Goal: Task Accomplishment & Management: Use online tool/utility

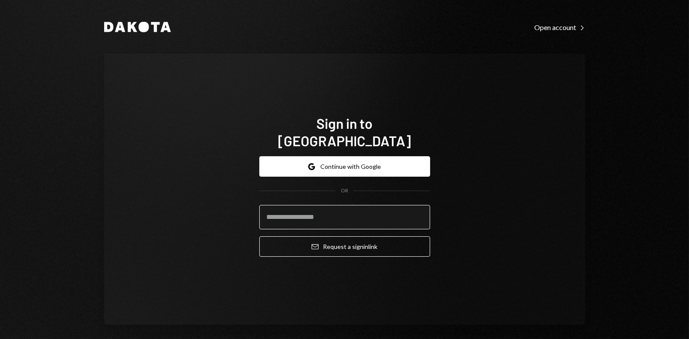
click at [321, 212] on input "email" at bounding box center [344, 217] width 171 height 24
type input "**********"
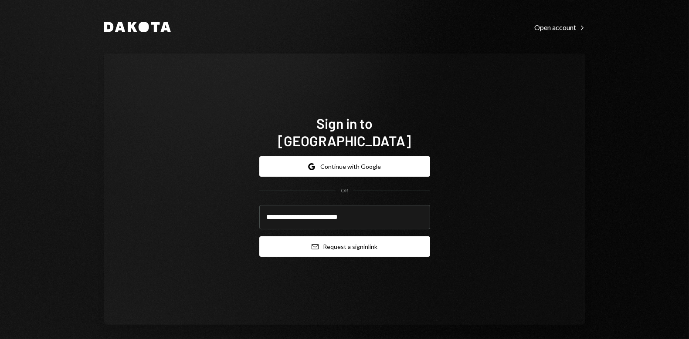
click at [361, 241] on button "Email Request a sign in link" at bounding box center [344, 247] width 171 height 20
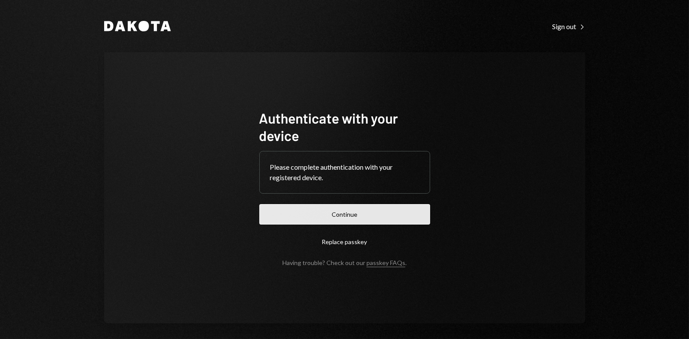
click at [347, 215] on button "Continue" at bounding box center [344, 214] width 171 height 20
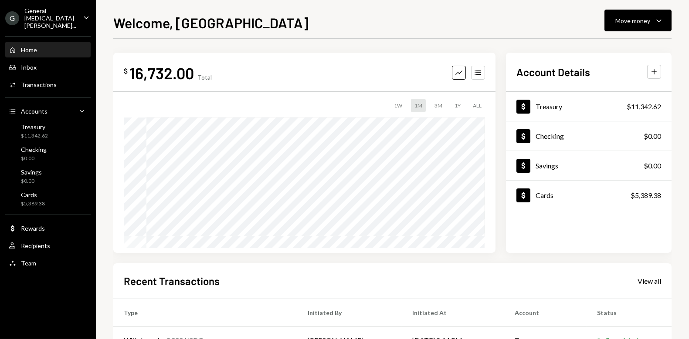
click at [105, 258] on div "Welcome, Jordan Move money Caret Down $ 16,732.00 Total Graph Accounts 1W 1M 3M…" at bounding box center [392, 169] width 593 height 339
click at [655, 75] on icon "Plus" at bounding box center [654, 72] width 9 height 9
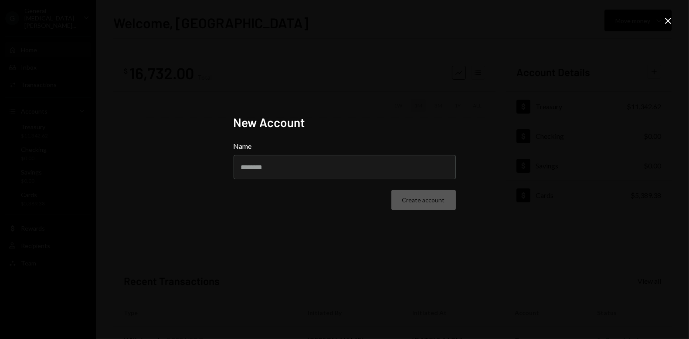
click at [667, 21] on icon at bounding box center [668, 21] width 6 height 6
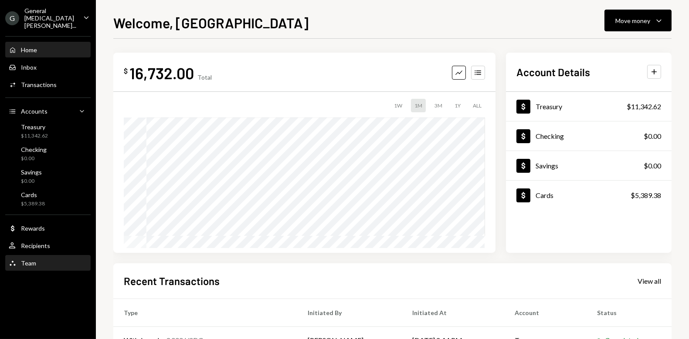
click at [46, 260] on div "Team Team" at bounding box center [48, 264] width 78 height 8
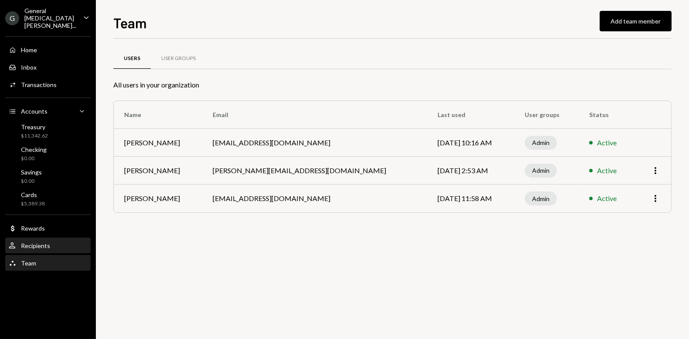
click at [44, 242] on div "Recipients" at bounding box center [35, 245] width 29 height 7
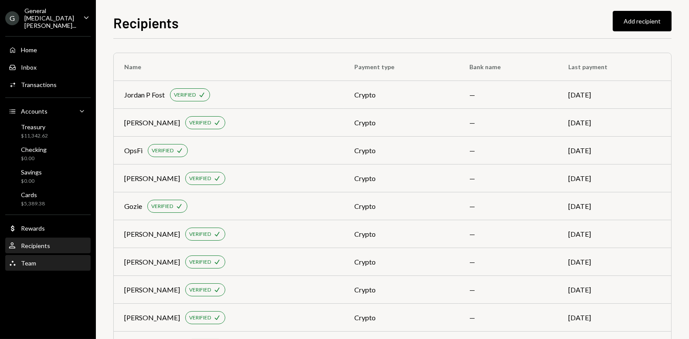
click at [52, 260] on div "Team Team" at bounding box center [48, 264] width 78 height 8
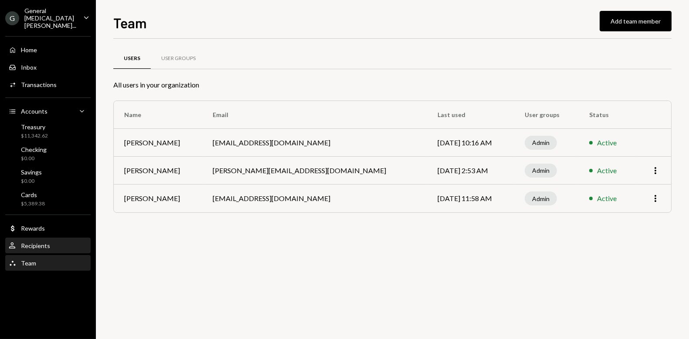
click at [46, 242] on div "Recipients" at bounding box center [35, 245] width 29 height 7
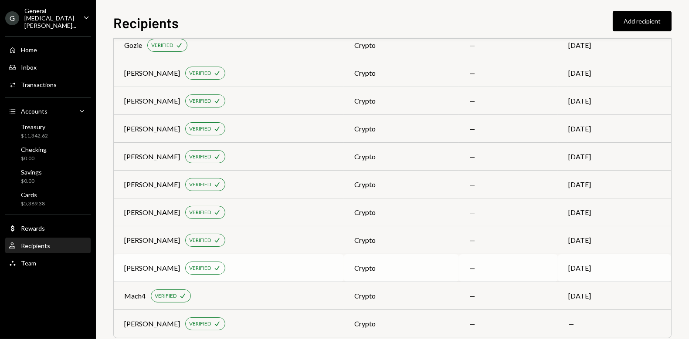
scroll to position [177, 0]
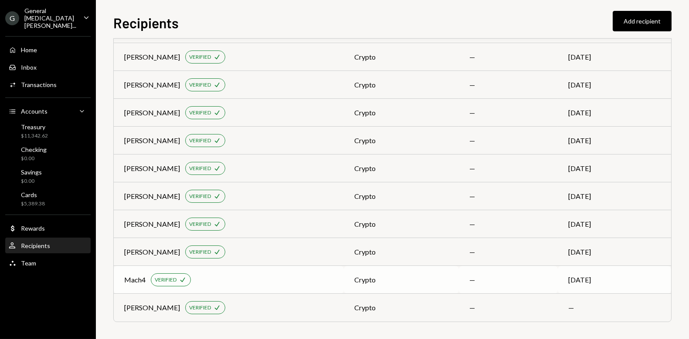
click at [308, 285] on div "Mach4 VERIFIED Check" at bounding box center [228, 280] width 209 height 13
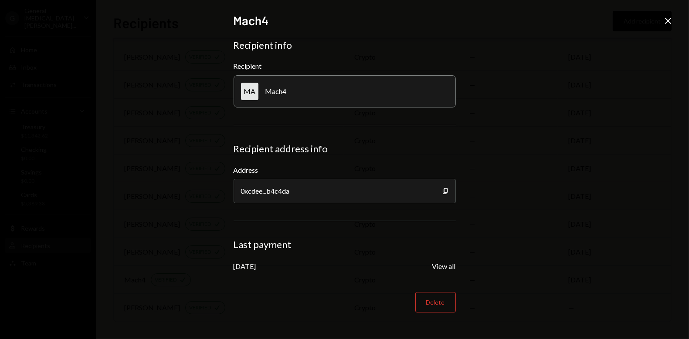
click at [665, 20] on icon "Close" at bounding box center [668, 21] width 10 height 10
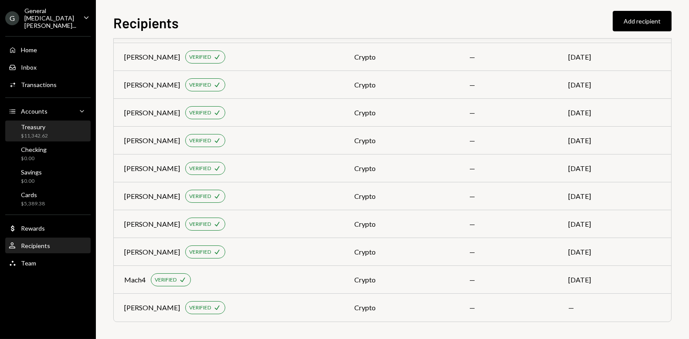
click at [56, 124] on div "Treasury $11,342.62" at bounding box center [48, 131] width 78 height 17
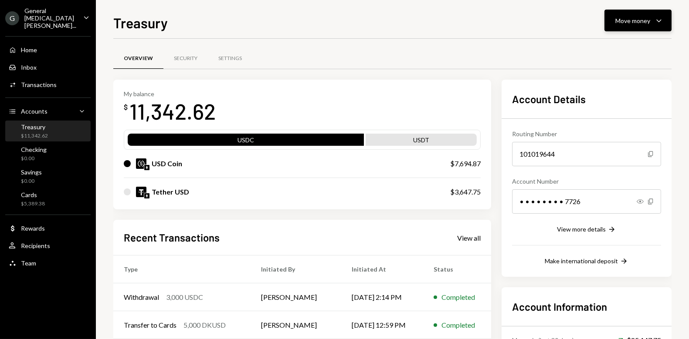
click at [643, 30] on button "Move money Caret Down" at bounding box center [637, 21] width 67 height 22
click at [604, 50] on div "Send" at bounding box center [631, 46] width 64 height 9
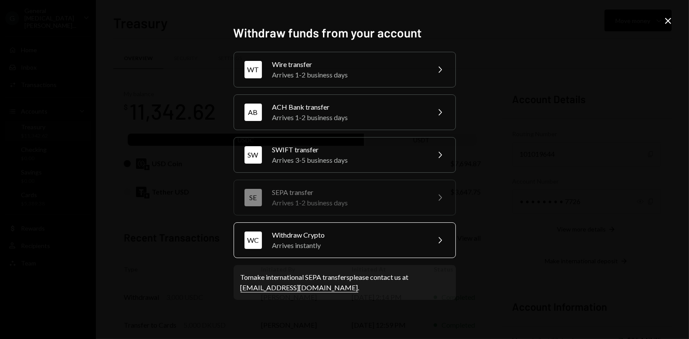
click at [326, 238] on div "Withdraw Crypto" at bounding box center [348, 235] width 152 height 10
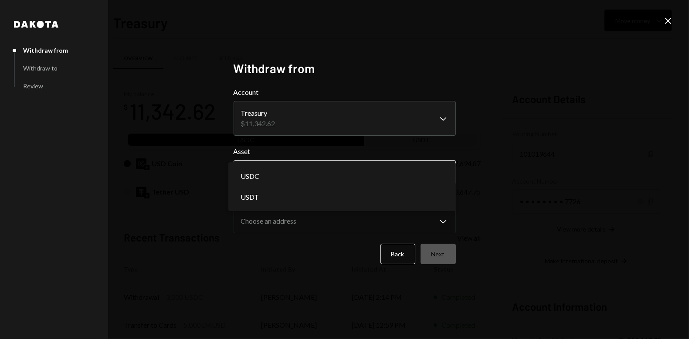
click at [303, 173] on body "G General [MEDICAL_DATA] Vent... Caret Down Home Home Inbox Inbox Activities Tr…" at bounding box center [344, 169] width 689 height 339
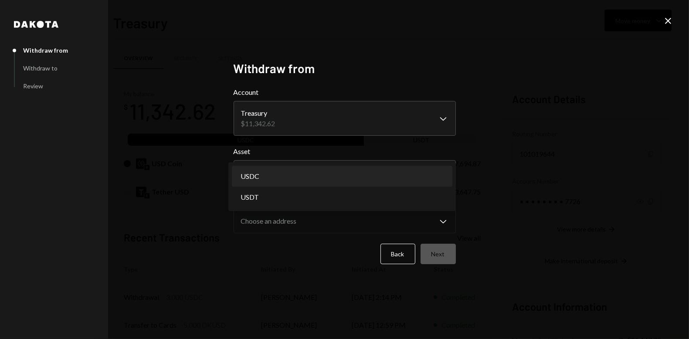
select select "****"
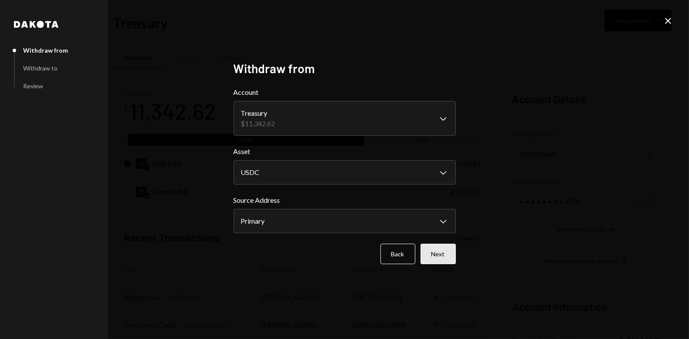
click at [446, 253] on button "Next" at bounding box center [437, 254] width 35 height 20
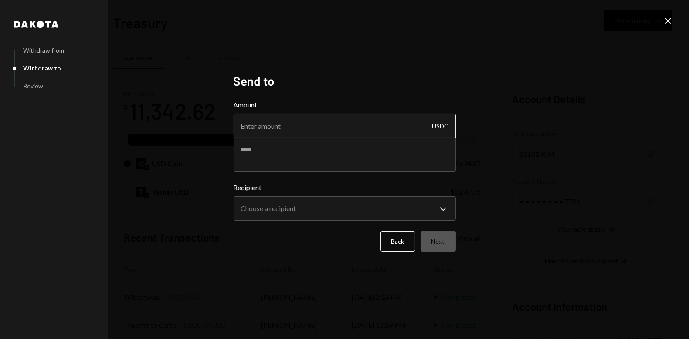
click at [304, 126] on input "Amount" at bounding box center [345, 126] width 222 height 24
type input "3000"
type textarea "*********"
click at [670, 20] on icon "Close" at bounding box center [668, 21] width 10 height 10
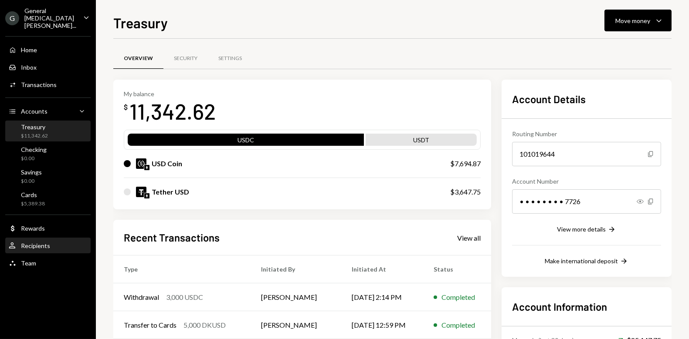
click at [41, 242] on div "Recipients" at bounding box center [35, 245] width 29 height 7
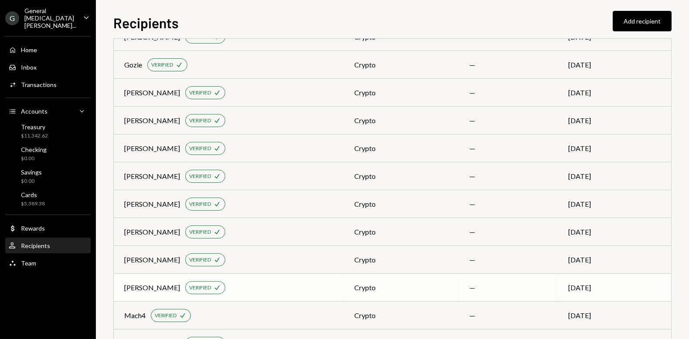
scroll to position [145, 0]
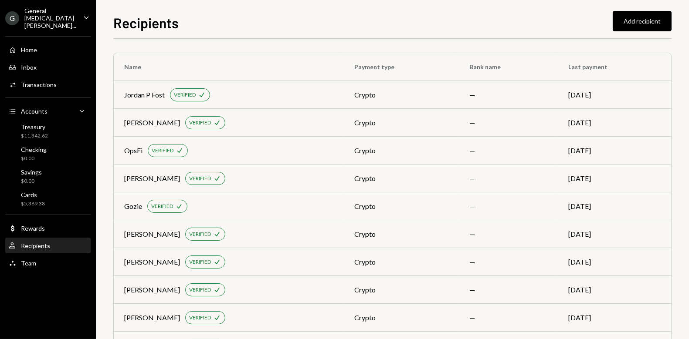
scroll to position [177, 0]
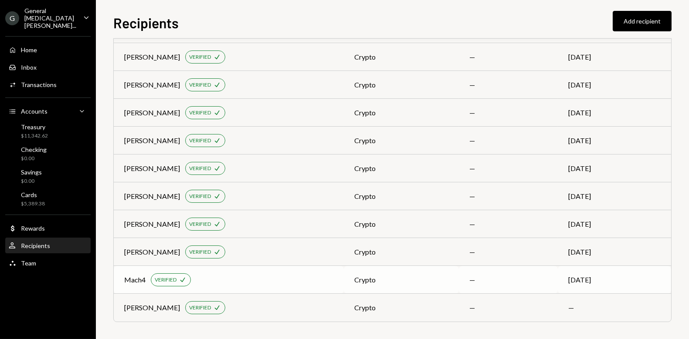
click at [244, 279] on div "Mach4 VERIFIED Check" at bounding box center [228, 280] width 209 height 13
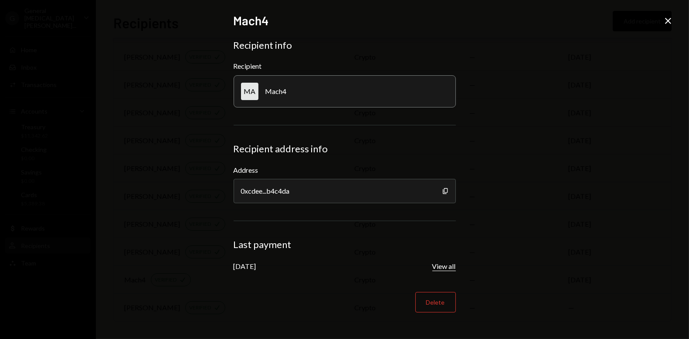
click at [441, 269] on button "View all" at bounding box center [444, 266] width 24 height 9
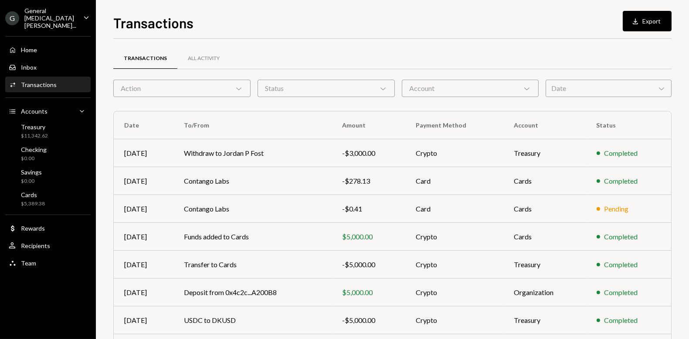
click at [447, 88] on div "Account Chevron Down" at bounding box center [470, 88] width 137 height 17
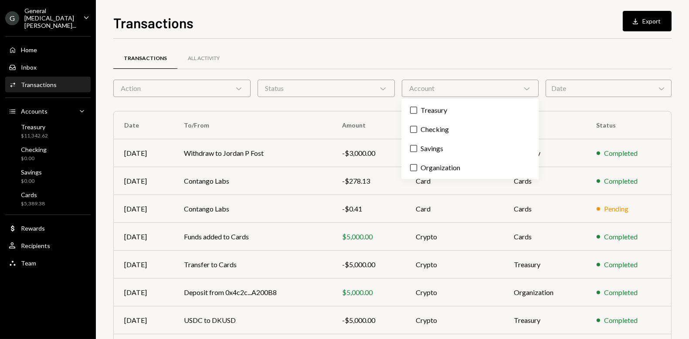
click at [335, 88] on div "Status Chevron Down" at bounding box center [325, 88] width 137 height 17
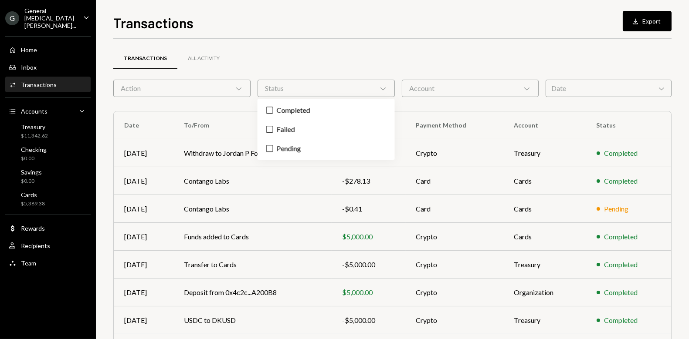
click at [184, 78] on div "Transactions All Activity" at bounding box center [392, 63] width 558 height 32
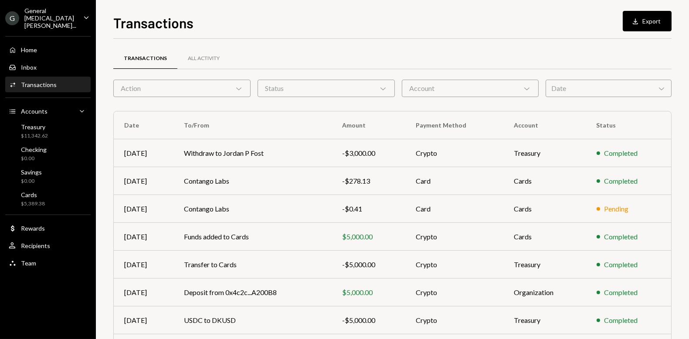
click at [181, 85] on div "Action Chevron Down" at bounding box center [181, 88] width 137 height 17
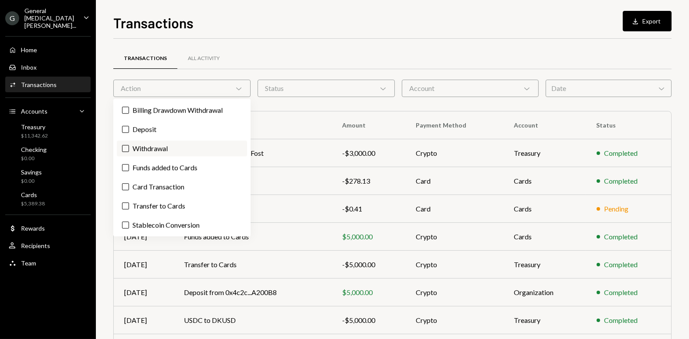
click at [125, 149] on button "Withdrawal" at bounding box center [125, 148] width 7 height 7
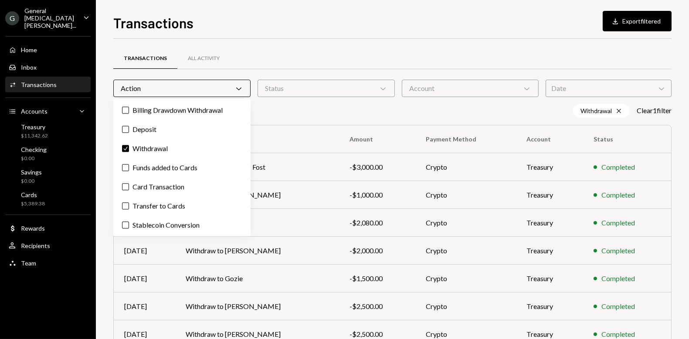
click at [318, 116] on div "Withdrawal Cross Clear 1 filter" at bounding box center [392, 111] width 558 height 14
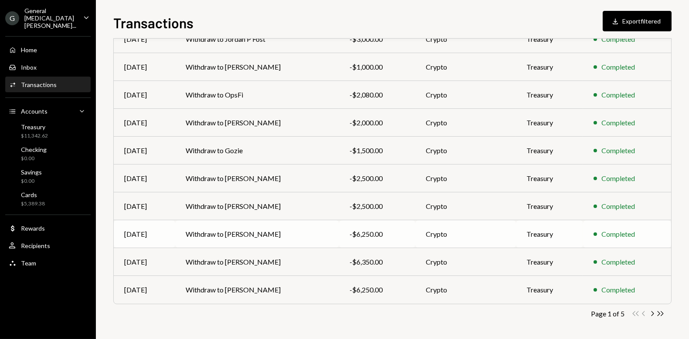
scroll to position [129, 0]
click at [652, 313] on icon "button" at bounding box center [652, 313] width 3 height 5
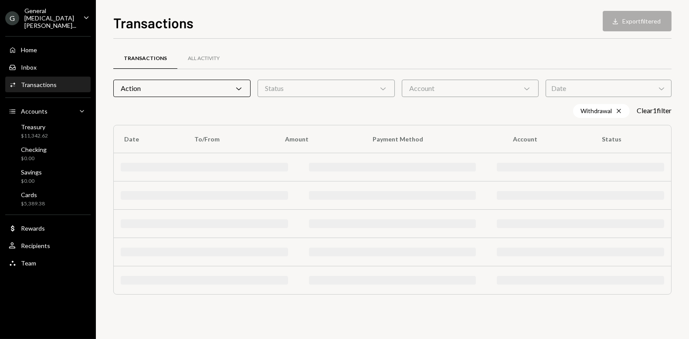
scroll to position [0, 0]
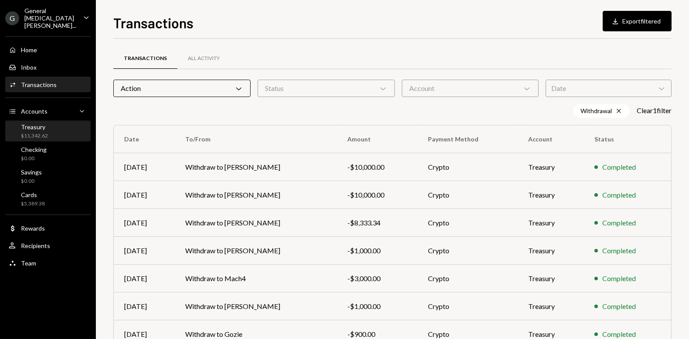
click at [43, 123] on div "Treasury" at bounding box center [34, 126] width 27 height 7
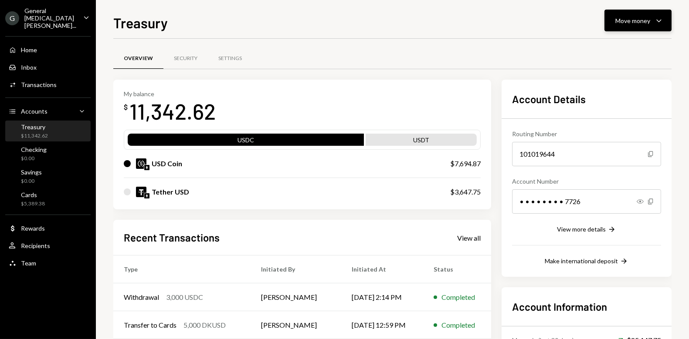
click at [647, 21] on div "Move money" at bounding box center [632, 20] width 35 height 9
click at [613, 47] on div "Send" at bounding box center [631, 46] width 64 height 9
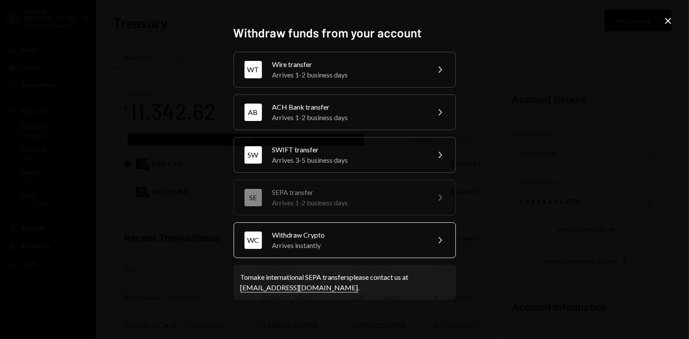
click at [344, 247] on div "Arrives instantly" at bounding box center [348, 245] width 152 height 10
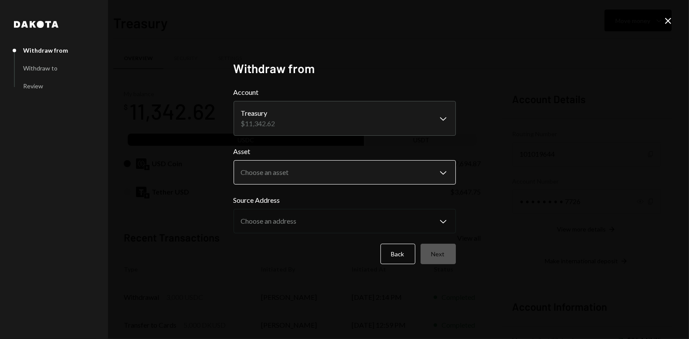
click at [294, 173] on body "G General [MEDICAL_DATA] Vent... Caret Down Home Home Inbox Inbox Activities Tr…" at bounding box center [344, 169] width 689 height 339
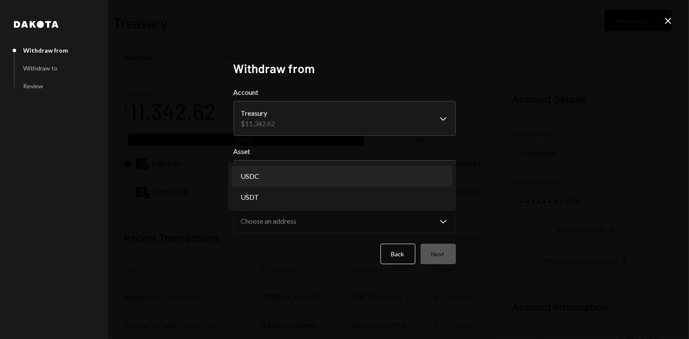
select select "****"
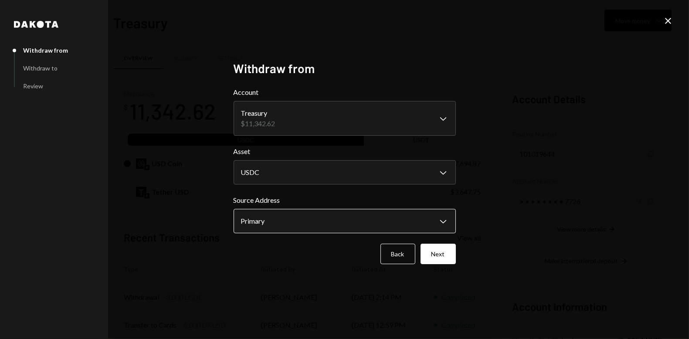
click at [295, 226] on body "G General [MEDICAL_DATA] Vent... Caret Down Home Home Inbox Inbox Activities Tr…" at bounding box center [344, 169] width 689 height 339
click at [450, 255] on button "Next" at bounding box center [437, 254] width 35 height 20
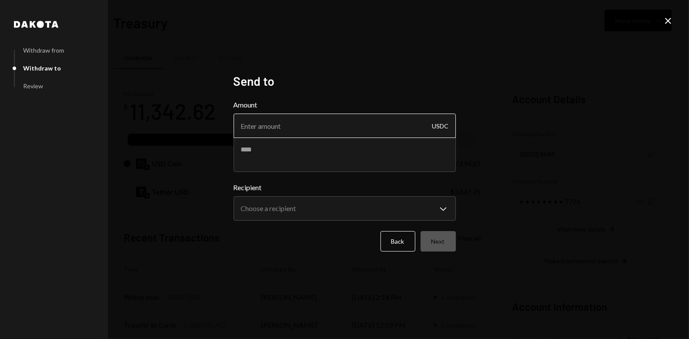
click at [288, 133] on input "Amount" at bounding box center [345, 126] width 222 height 24
type input "3000"
type textarea "**********"
click at [420, 221] on form "**********" at bounding box center [345, 176] width 222 height 152
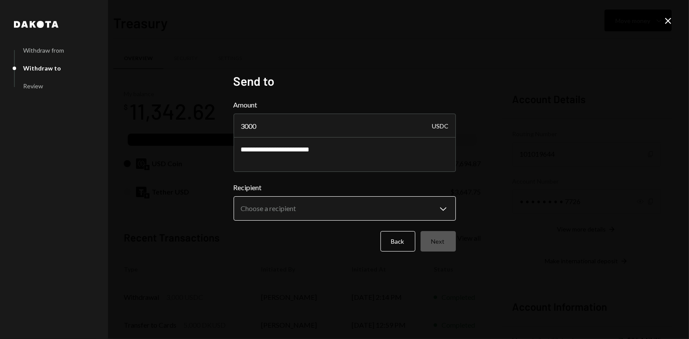
click at [421, 214] on body "G General [MEDICAL_DATA] Vent... Caret Down Home Home Inbox Inbox Activities Tr…" at bounding box center [344, 169] width 689 height 339
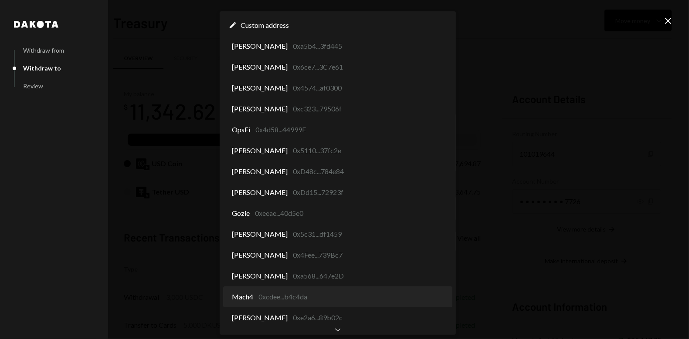
select select "**********"
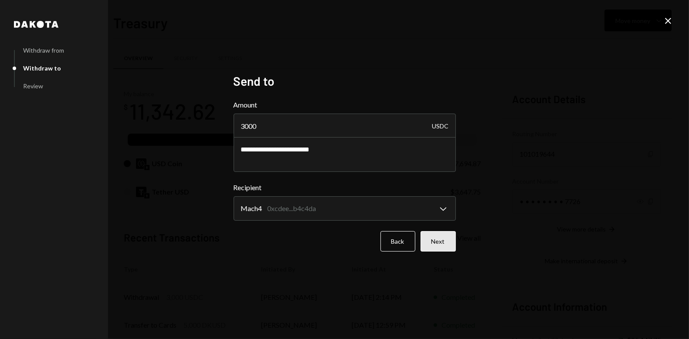
click at [436, 241] on button "Next" at bounding box center [437, 241] width 35 height 20
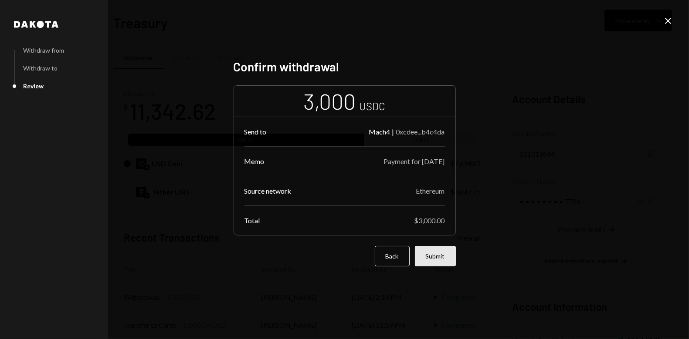
click at [433, 260] on button "Submit" at bounding box center [435, 256] width 41 height 20
